Goal: Navigation & Orientation: Find specific page/section

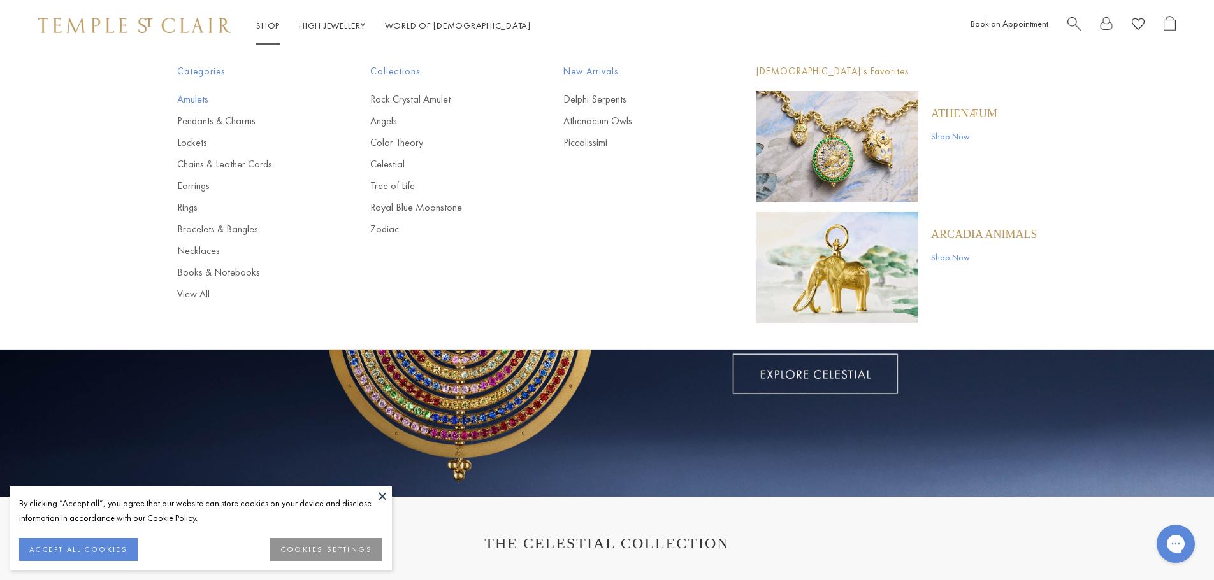
click at [197, 99] on link "Amulets" at bounding box center [248, 99] width 142 height 14
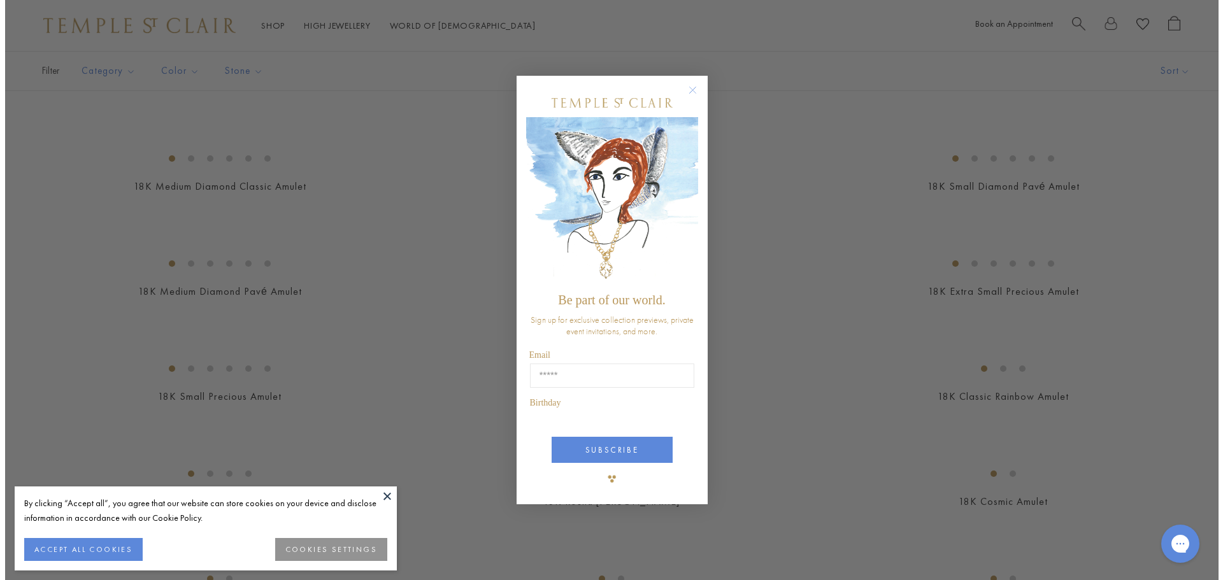
scroll to position [1277, 0]
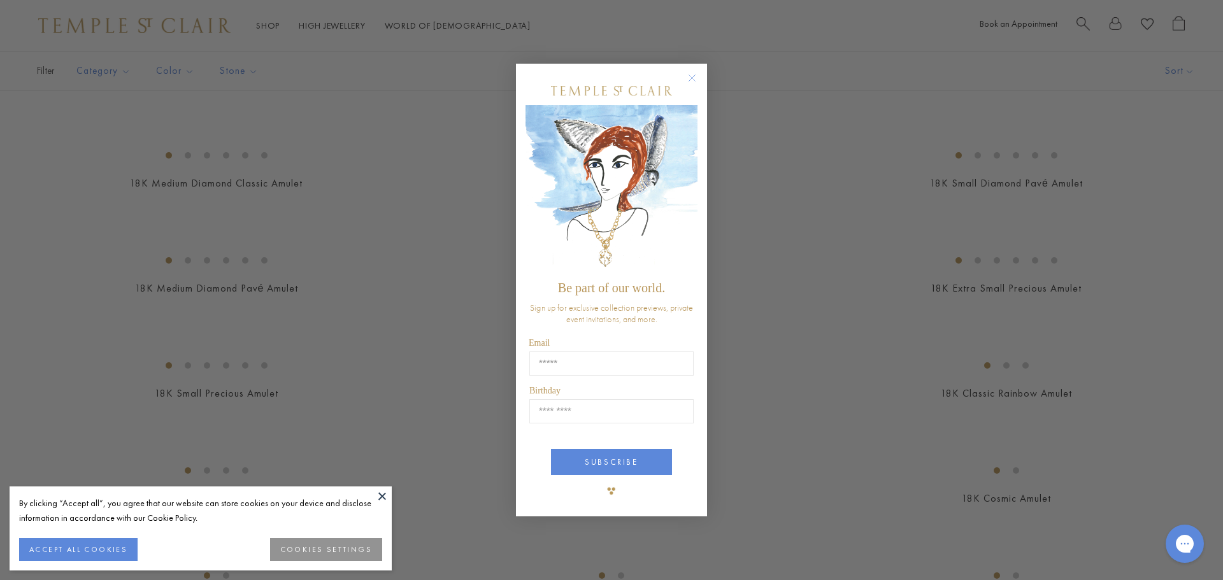
click at [695, 75] on circle "Close dialog" at bounding box center [692, 77] width 15 height 15
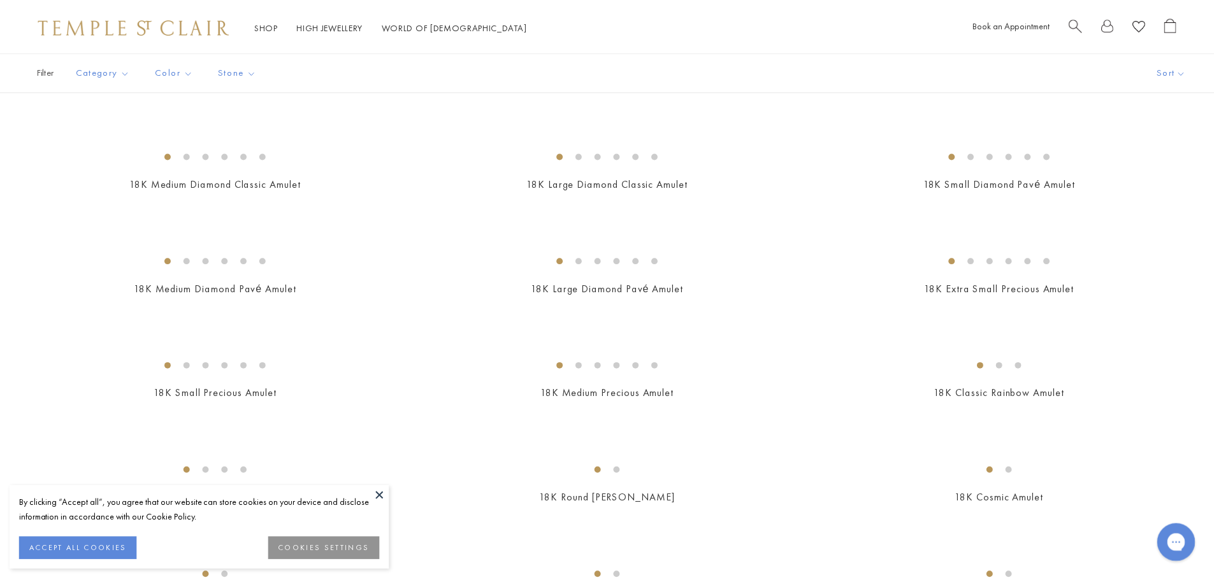
scroll to position [1274, 0]
drag, startPoint x: 64, startPoint y: 543, endPoint x: 391, endPoint y: 420, distance: 349.2
click at [71, 542] on button "ACCEPT ALL COOKIES" at bounding box center [78, 549] width 118 height 23
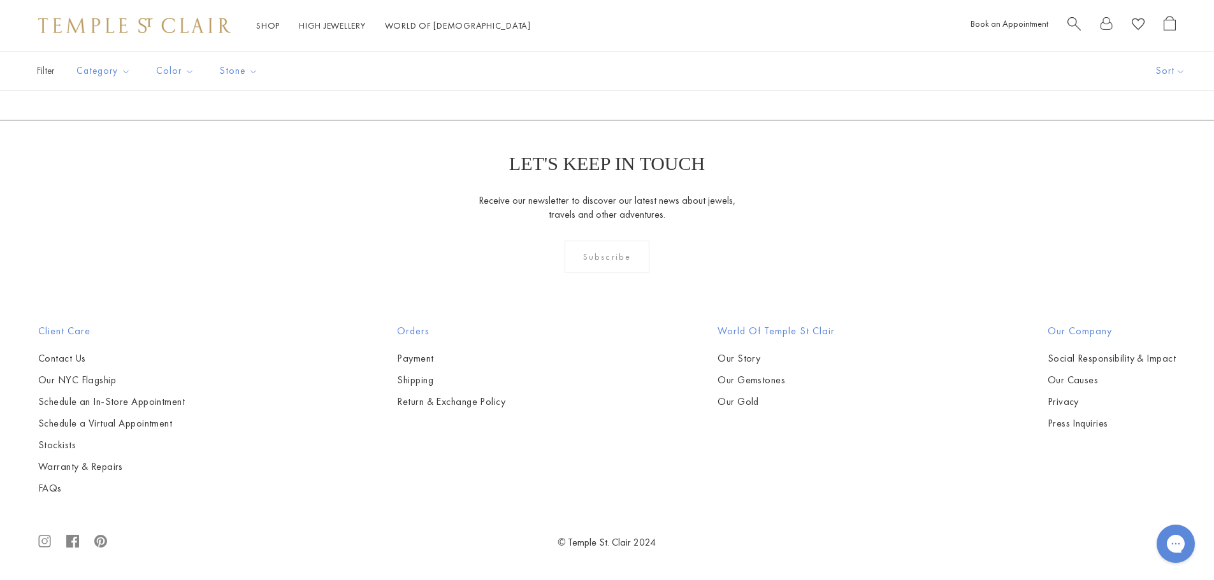
scroll to position [8537, 0]
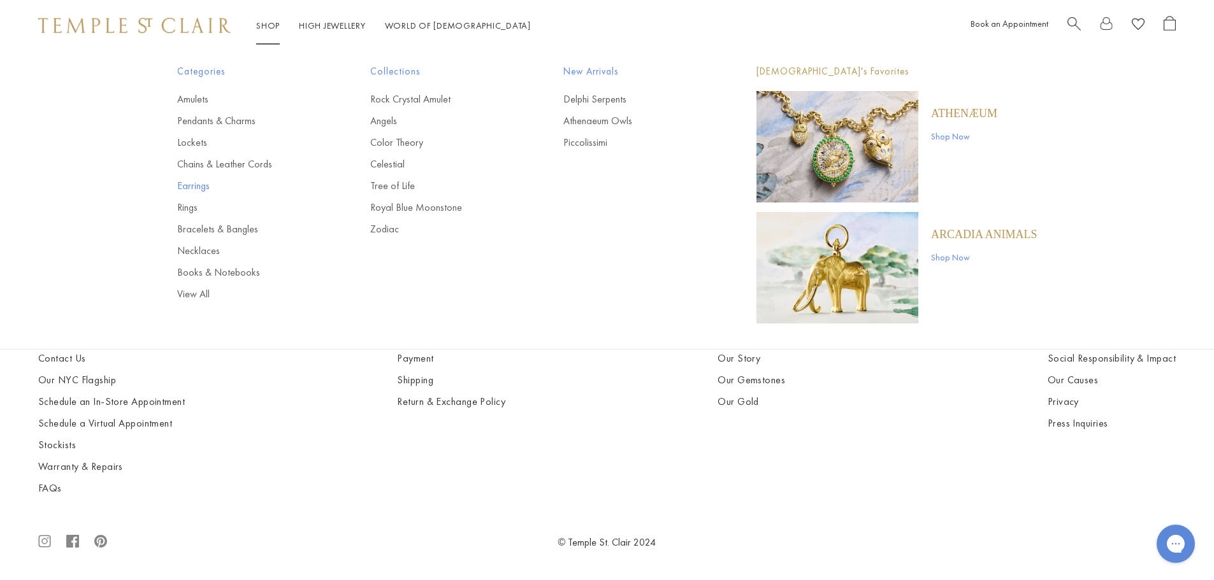
click at [203, 185] on link "Earrings" at bounding box center [248, 186] width 142 height 14
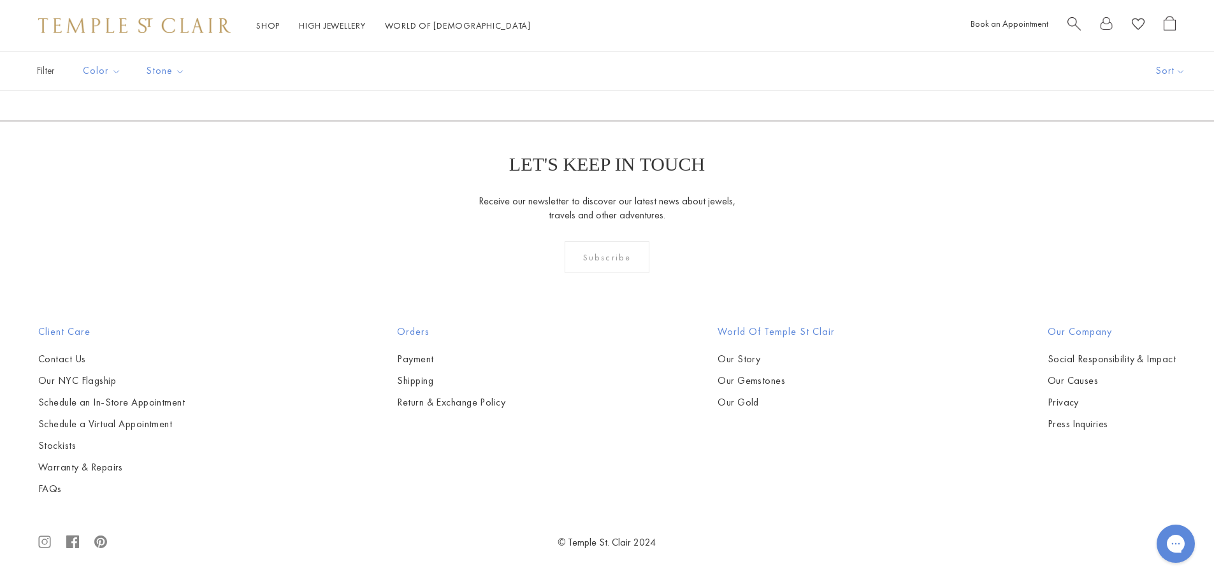
scroll to position [7581, 0]
click at [338, 26] on link "High Jewellery High Jewellery" at bounding box center [332, 25] width 67 height 11
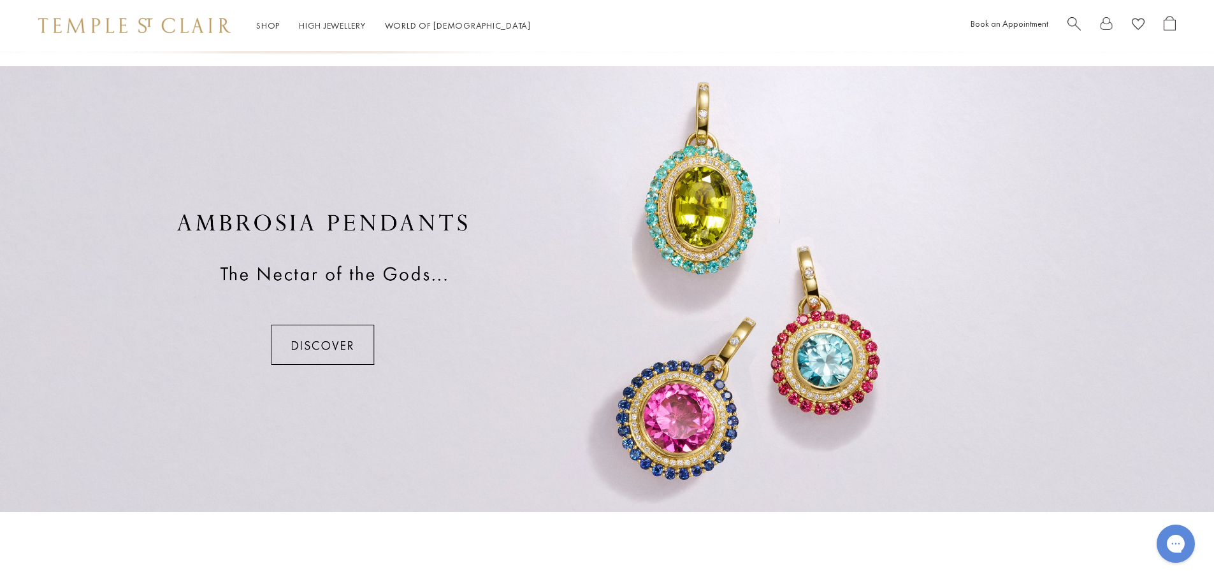
scroll to position [1210, 0]
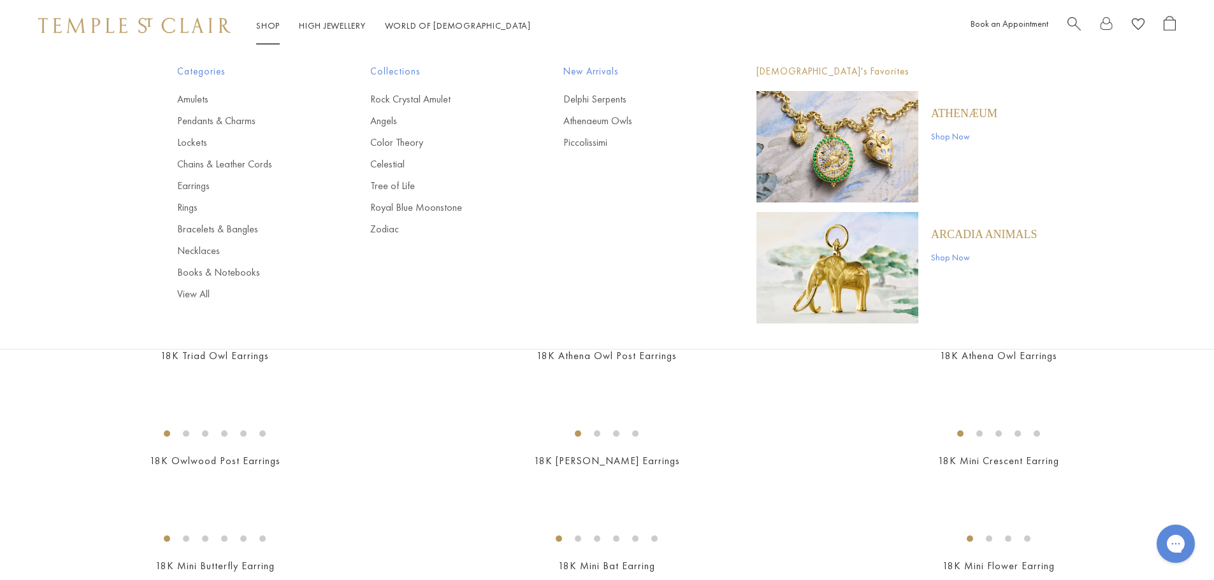
scroll to position [7581, 0]
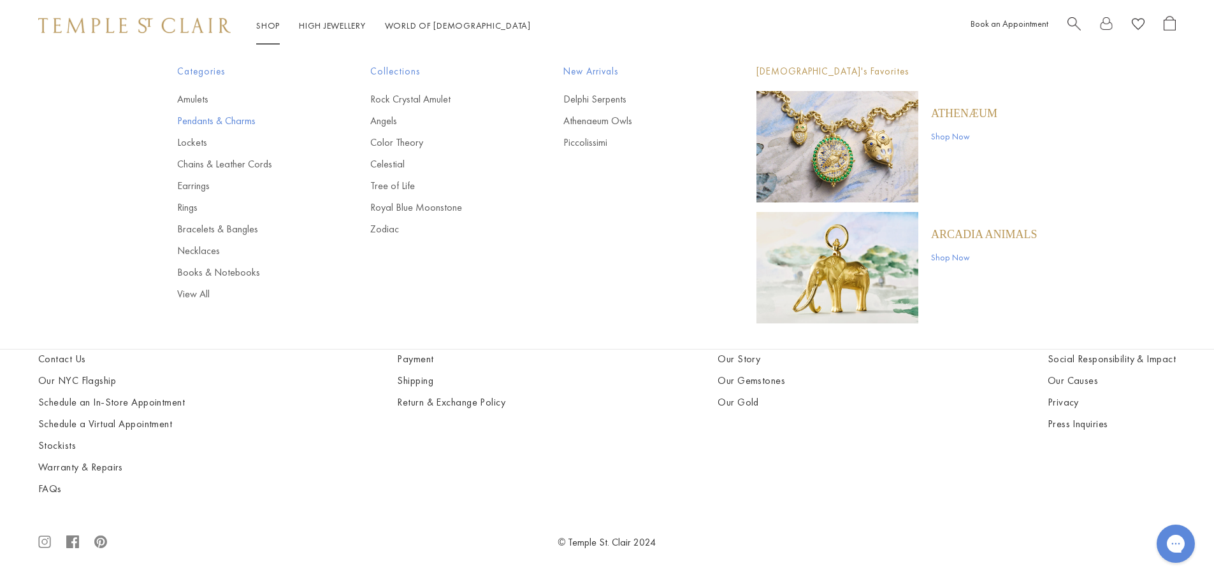
click at [220, 121] on link "Pendants & Charms" at bounding box center [248, 121] width 142 height 14
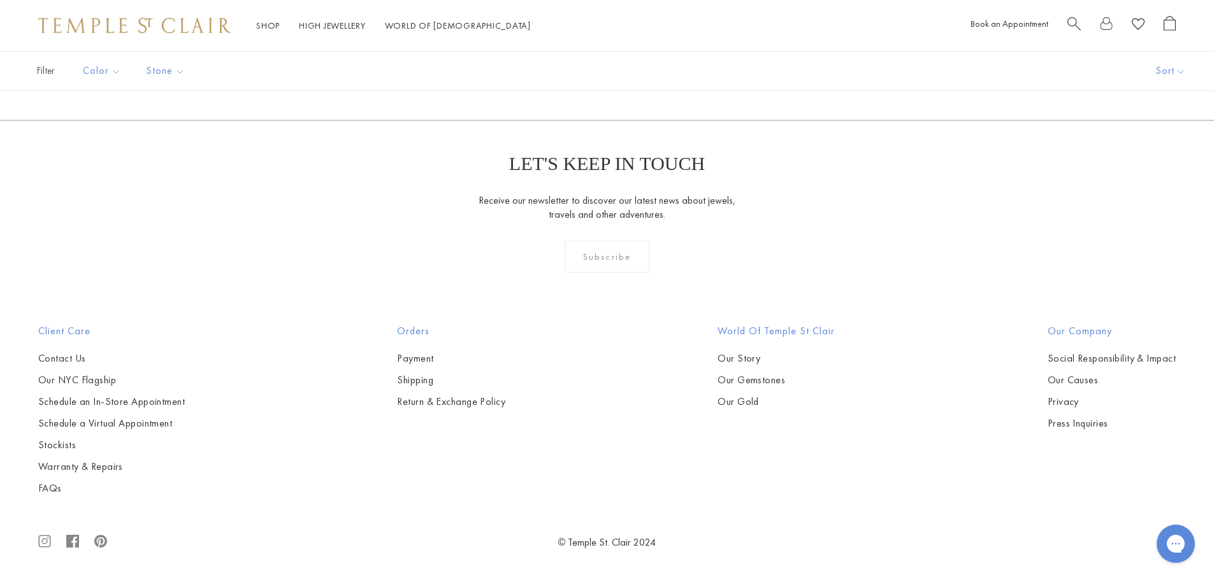
scroll to position [7390, 0]
